Goal: Navigation & Orientation: Find specific page/section

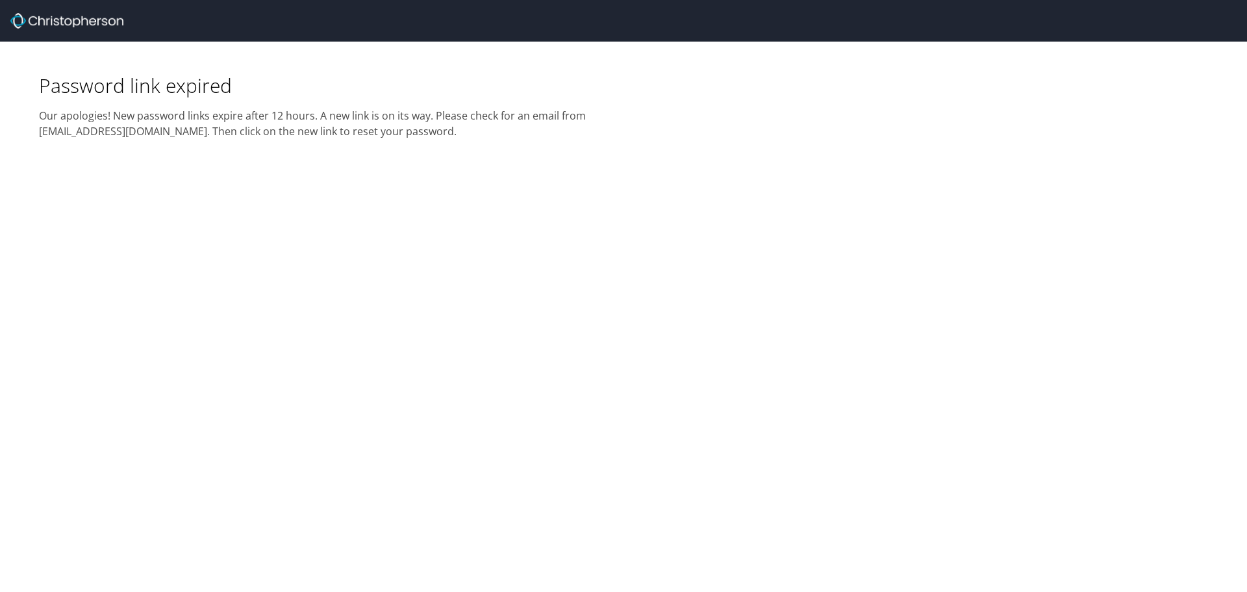
click at [99, 17] on img at bounding box center [66, 21] width 113 height 16
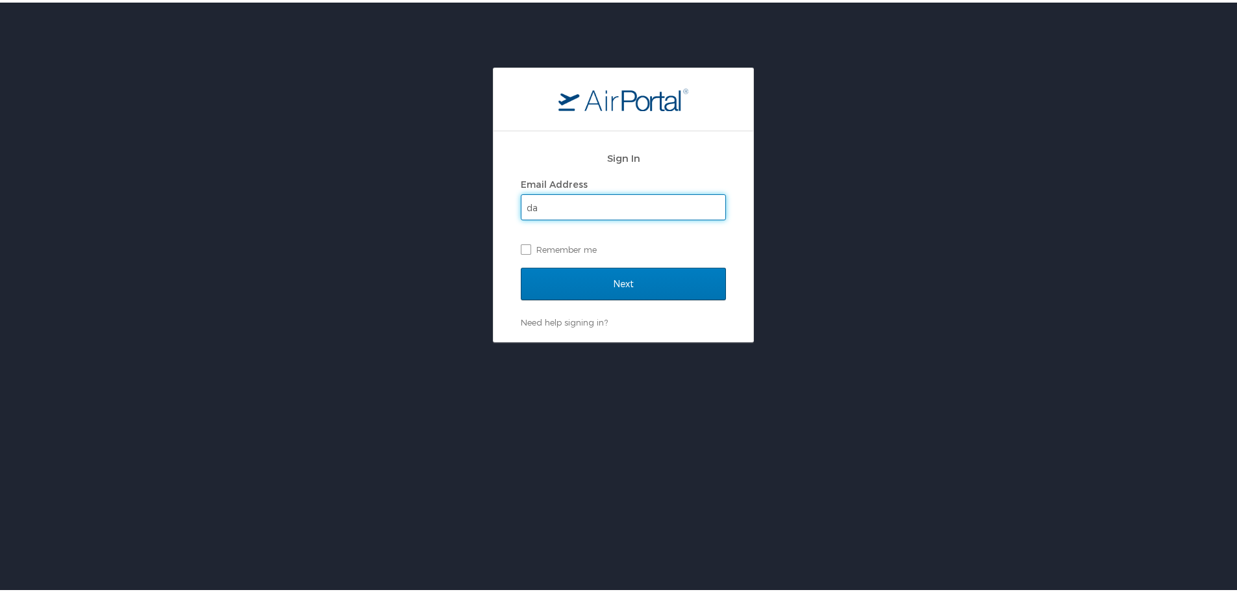
type input "dalexander1@sorenson.com"
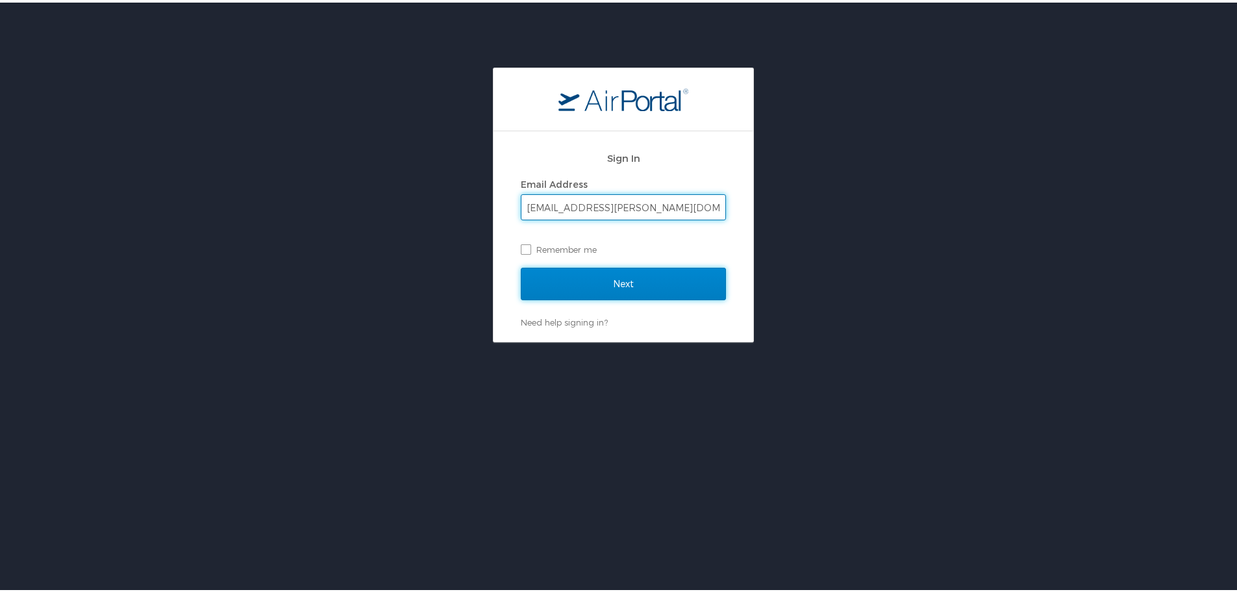
click at [651, 277] on input "Next" at bounding box center [623, 281] width 205 height 32
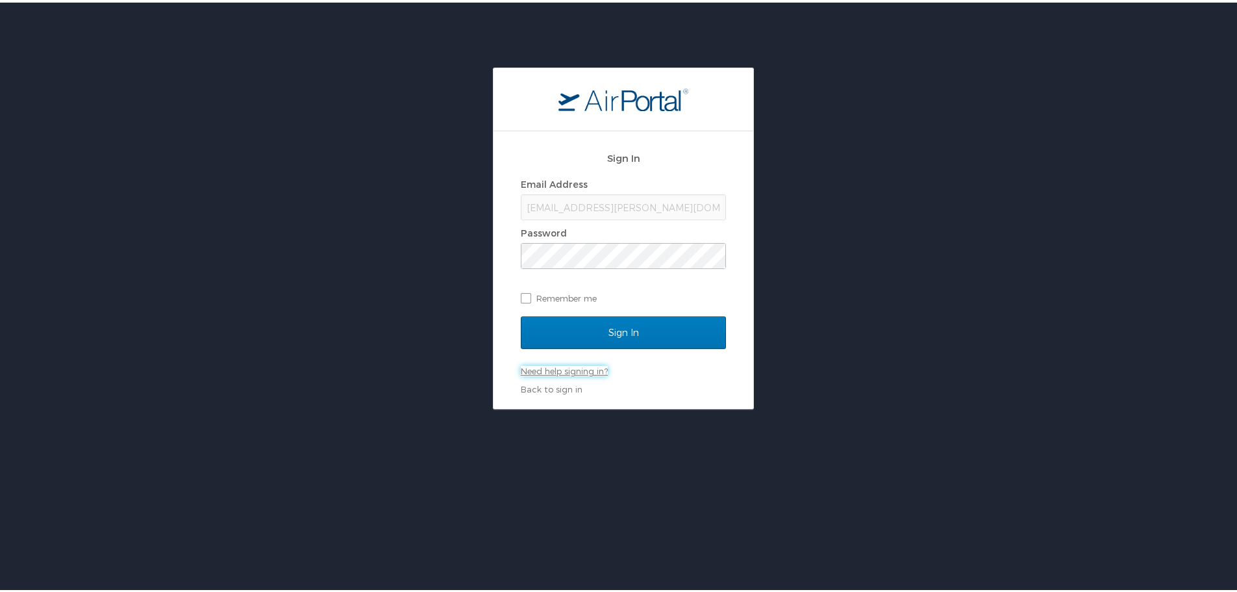
click at [581, 371] on link "Need help signing in?" at bounding box center [564, 368] width 87 height 10
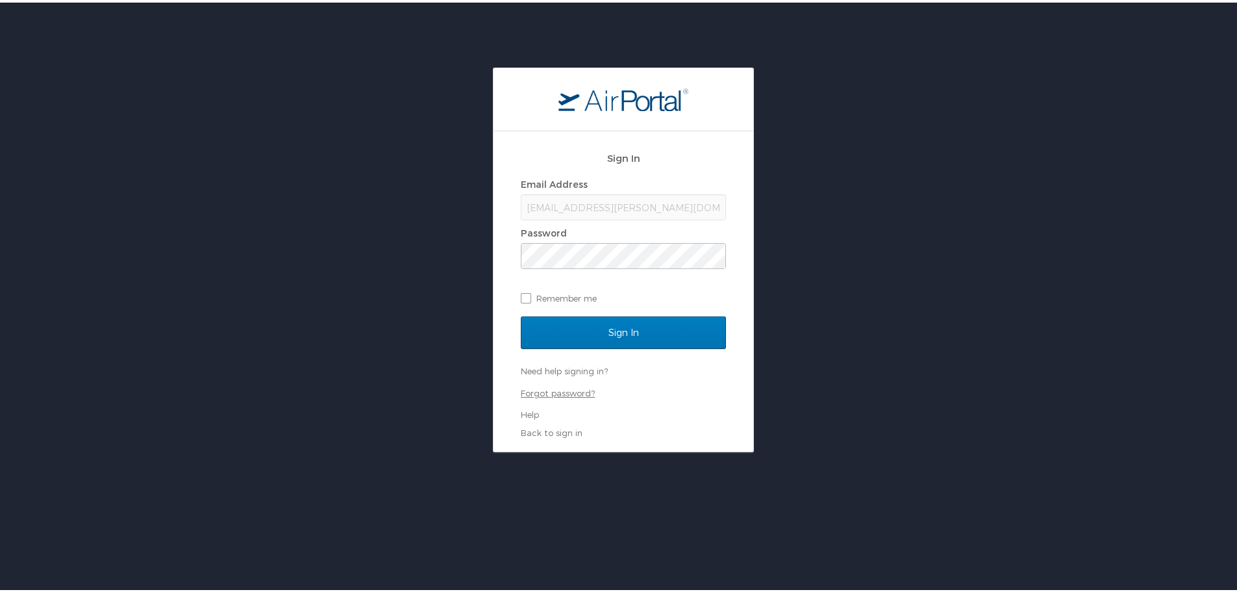
click at [571, 382] on div "Need help signing in? Forgot password? Help" at bounding box center [623, 389] width 205 height 55
click at [568, 387] on link "Forgot password?" at bounding box center [558, 390] width 74 height 10
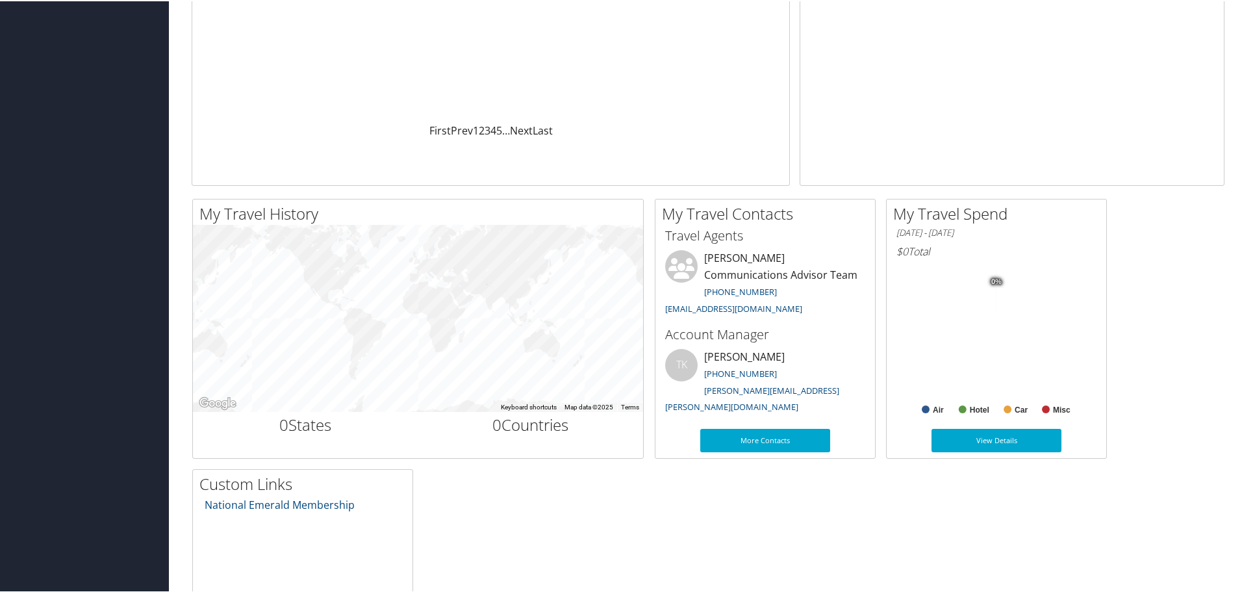
scroll to position [2, 0]
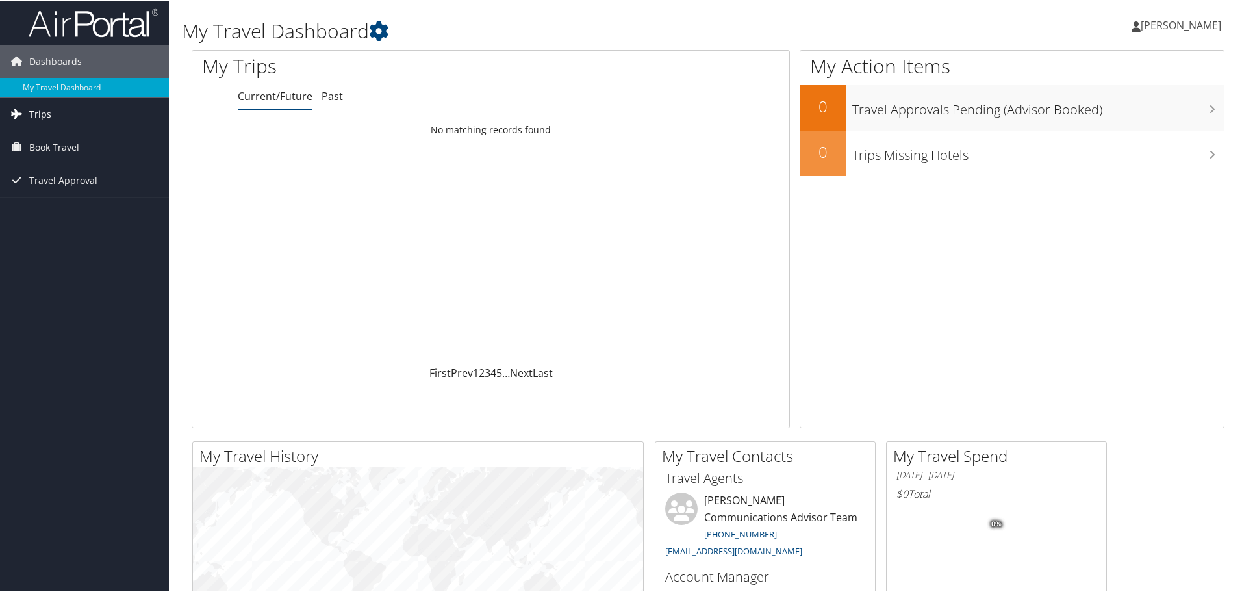
click at [88, 112] on link "Trips" at bounding box center [84, 113] width 169 height 32
click at [46, 201] on span "Book Travel" at bounding box center [54, 204] width 50 height 32
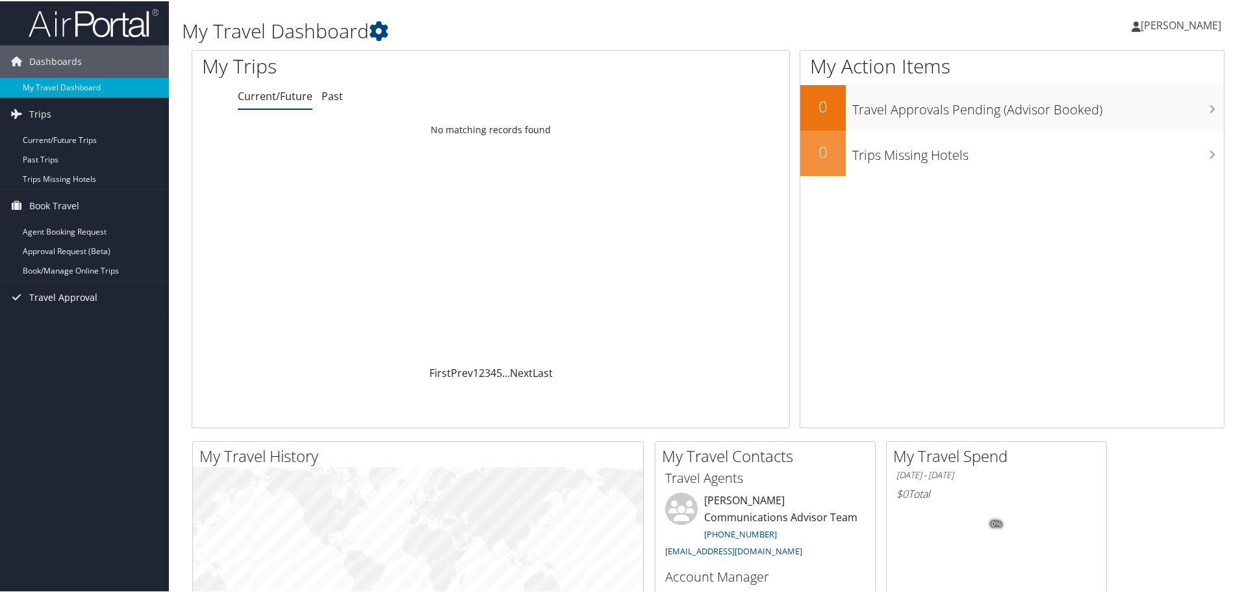
click at [81, 293] on span "Travel Approval" at bounding box center [63, 296] width 68 height 32
